Goal: Task Accomplishment & Management: Use online tool/utility

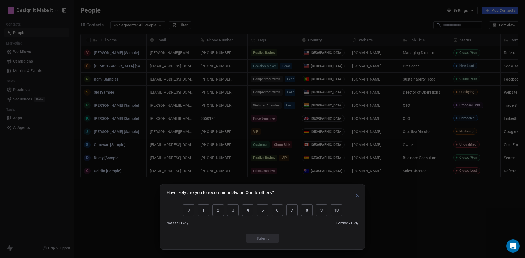
scroll to position [223, 447]
click at [357, 195] on icon "button" at bounding box center [357, 195] width 2 height 2
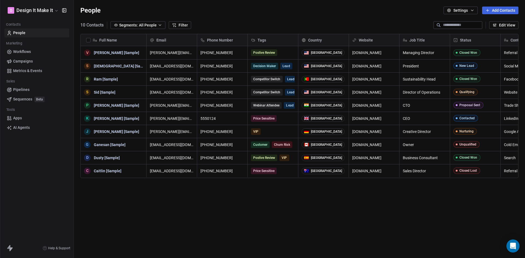
click at [20, 99] on span "Sequences" at bounding box center [22, 99] width 19 height 6
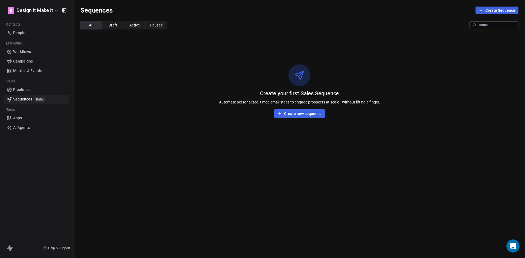
click at [288, 115] on button "Create new sequence" at bounding box center [299, 113] width 51 height 9
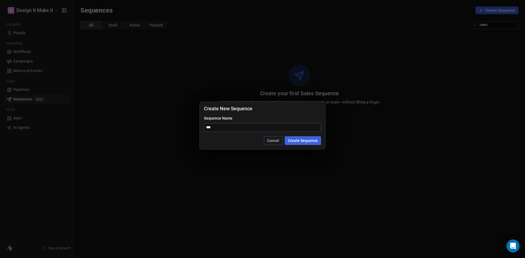
type input "***"
click at [297, 140] on button "Create Sequence" at bounding box center [302, 140] width 36 height 9
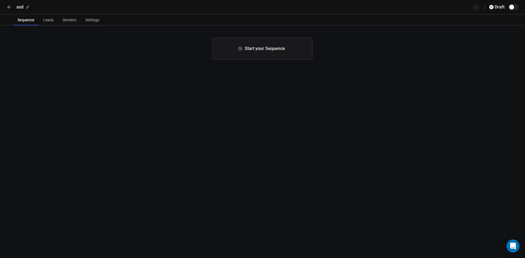
click at [249, 50] on span "Start your Sequence" at bounding box center [265, 48] width 40 height 7
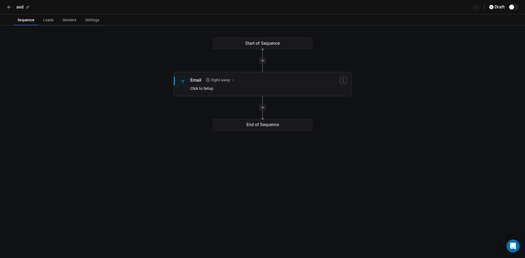
click at [243, 88] on div "Email Right away Click to Setup" at bounding box center [264, 84] width 149 height 14
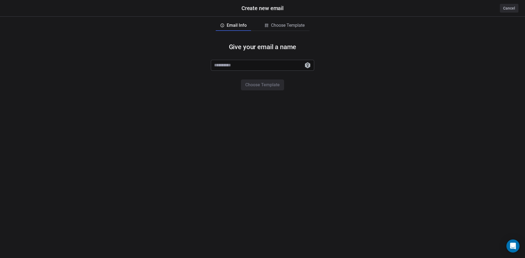
click at [260, 74] on div "Give your email a name Choose Template" at bounding box center [262, 66] width 525 height 65
click at [269, 67] on input at bounding box center [262, 65] width 103 height 10
click at [268, 66] on input at bounding box center [262, 65] width 103 height 10
type input "***"
click at [266, 83] on button "Choose Template" at bounding box center [262, 85] width 43 height 11
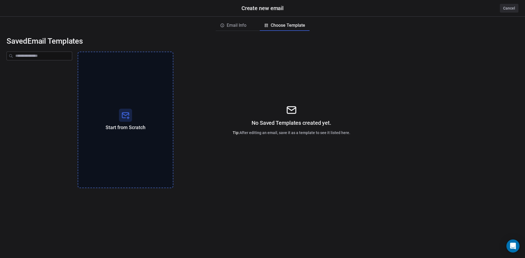
click at [262, 114] on div "No Saved Templates created yet. Tip: After editing an email, save it as a templ…" at bounding box center [291, 120] width 219 height 137
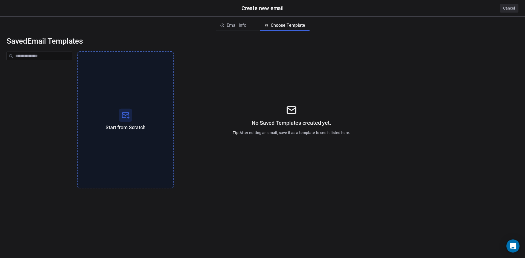
click at [137, 92] on div "Start from Scratch" at bounding box center [125, 119] width 96 height 137
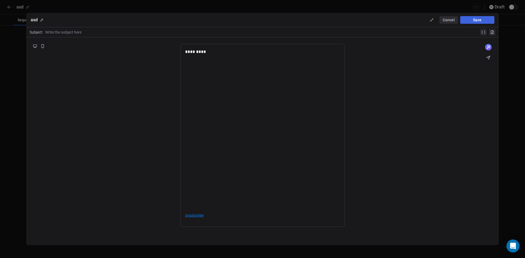
click at [467, 20] on button "Save" at bounding box center [477, 20] width 34 height 8
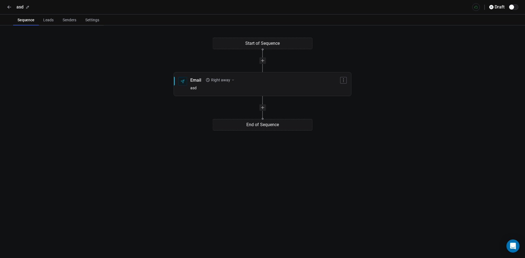
click at [52, 22] on span "Leads" at bounding box center [48, 20] width 15 height 8
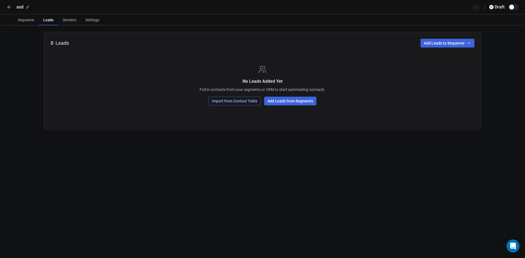
click at [67, 21] on span "Senders" at bounding box center [69, 20] width 18 height 8
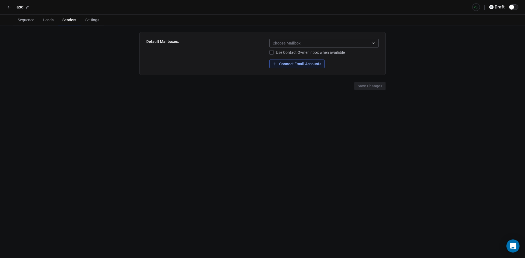
click at [90, 21] on span "Settings" at bounding box center [92, 20] width 18 height 8
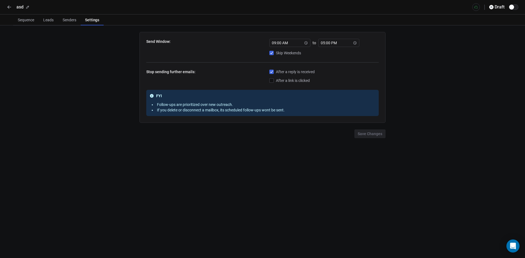
click at [170, 142] on div "Send Window: 09 : 00 AM to 05 : 00 PM Skip Weekends Stop sending further emails…" at bounding box center [262, 141] width 525 height 233
